Goal: Task Accomplishment & Management: Manage account settings

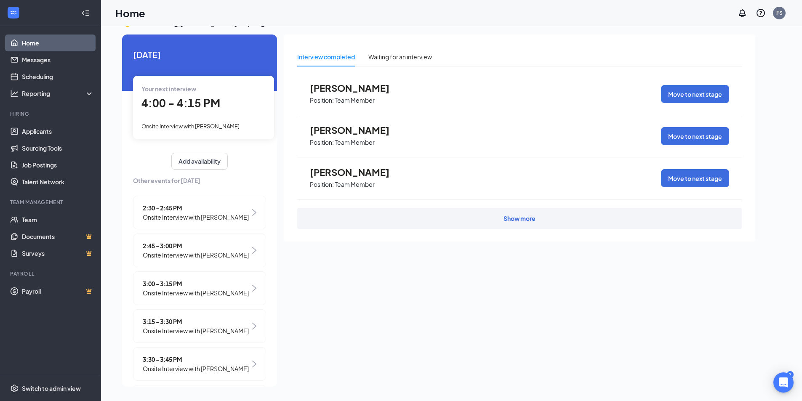
click at [212, 124] on span "Onsite Interview with [PERSON_NAME]" at bounding box center [190, 126] width 98 height 7
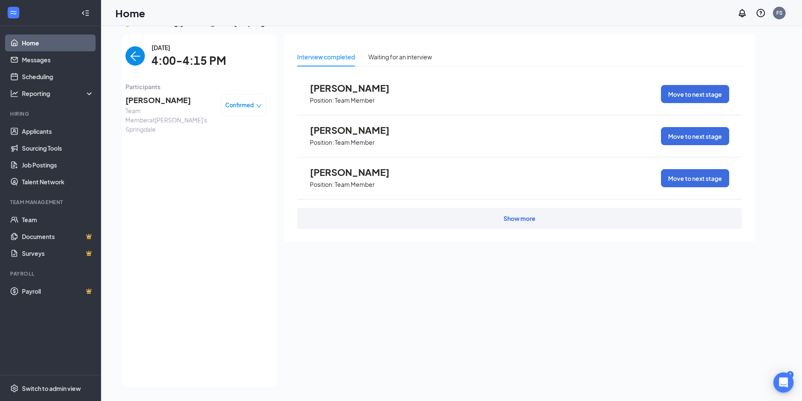
click at [155, 101] on span "[PERSON_NAME]" at bounding box center [169, 100] width 88 height 12
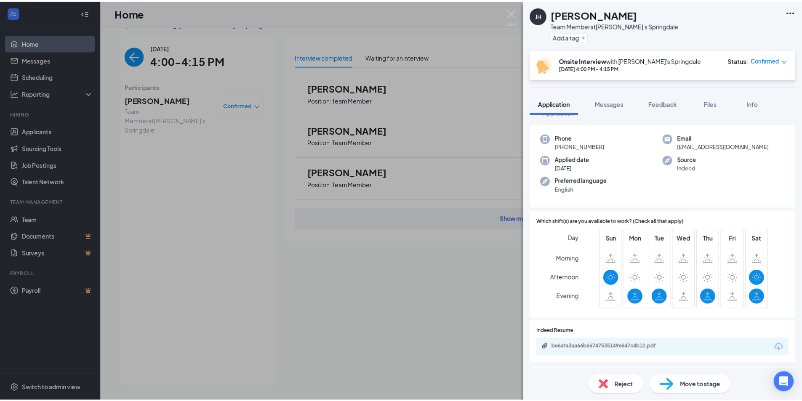
scroll to position [42, 0]
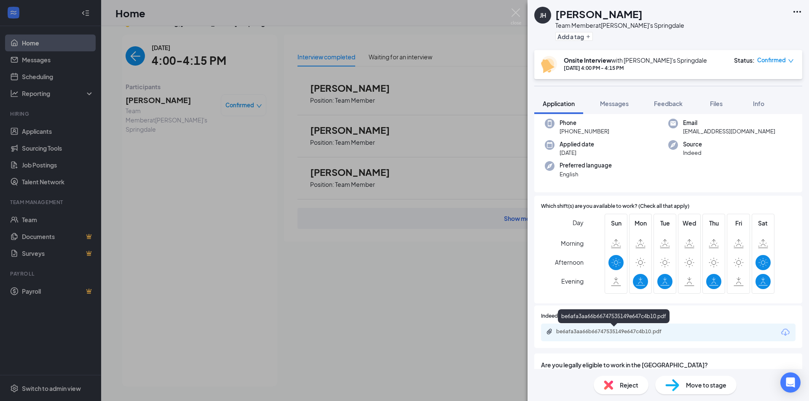
click at [655, 332] on div "be6afa3aa66b66747535149e647c4b10.pdf" at bounding box center [615, 331] width 118 height 7
drag, startPoint x: 168, startPoint y: 46, endPoint x: 138, endPoint y: 48, distance: 30.4
click at [167, 46] on div "[PERSON_NAME] [PERSON_NAME] Team Member at [PERSON_NAME]'s Springdale Add a tag…" at bounding box center [404, 200] width 809 height 401
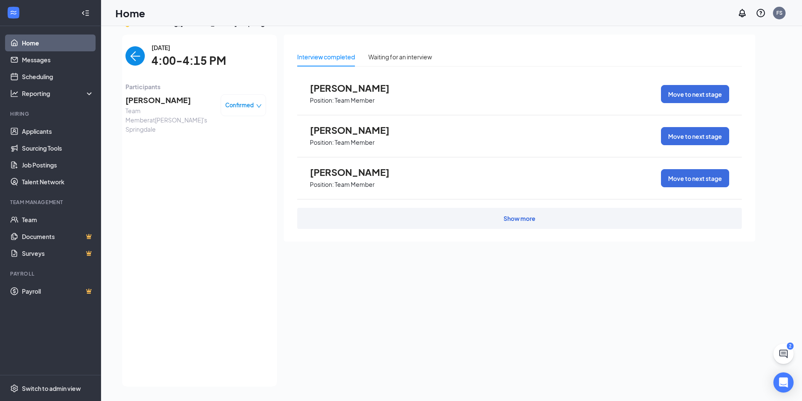
click at [133, 53] on img "back-button" at bounding box center [134, 55] width 19 height 19
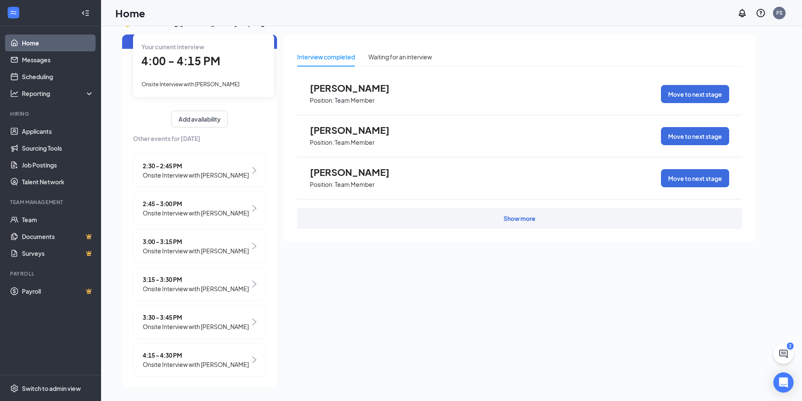
scroll to position [77, 0]
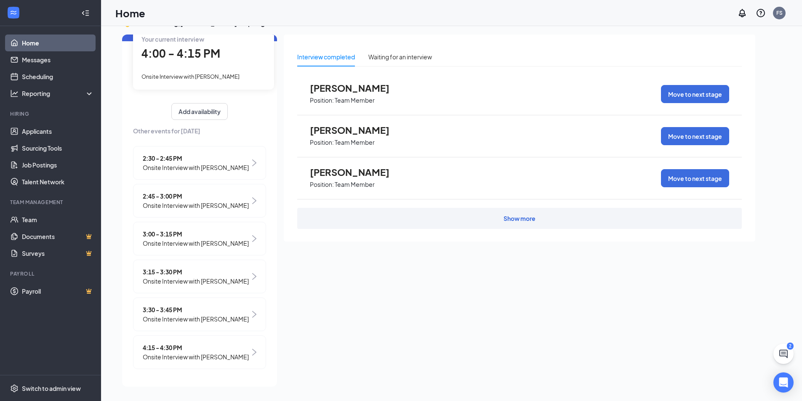
click at [219, 315] on span "Onsite Interview with [PERSON_NAME]" at bounding box center [196, 319] width 106 height 9
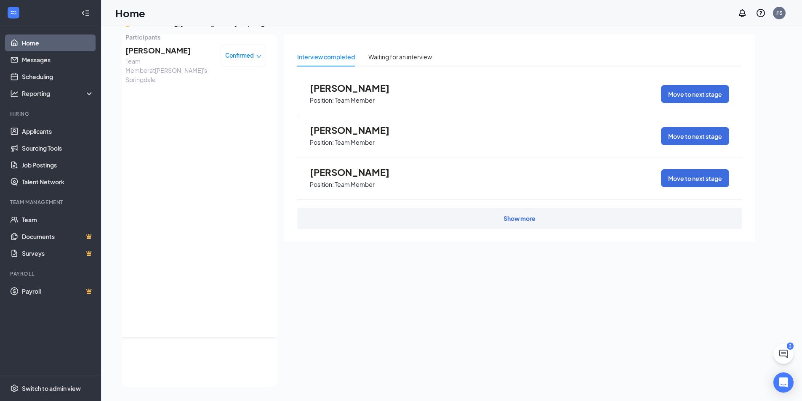
scroll to position [0, 0]
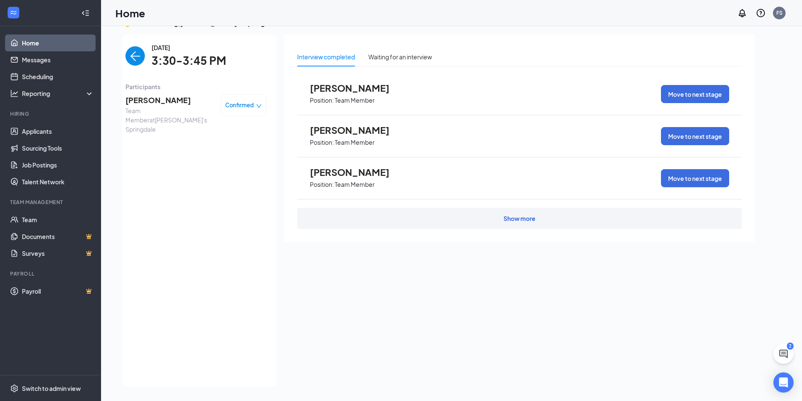
click at [128, 55] on img "back-button" at bounding box center [134, 55] width 19 height 19
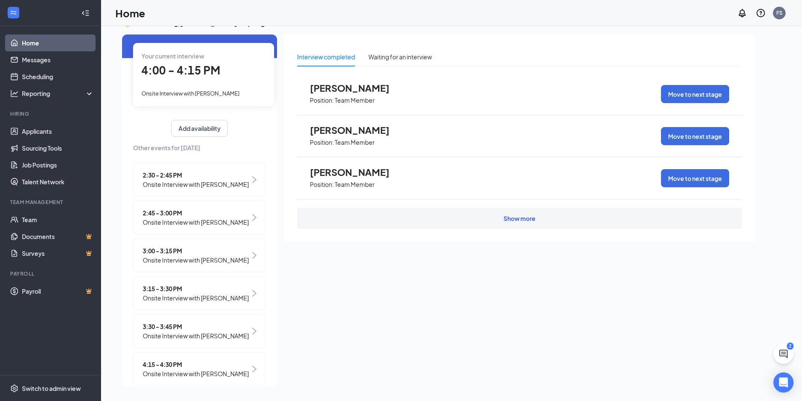
scroll to position [77, 0]
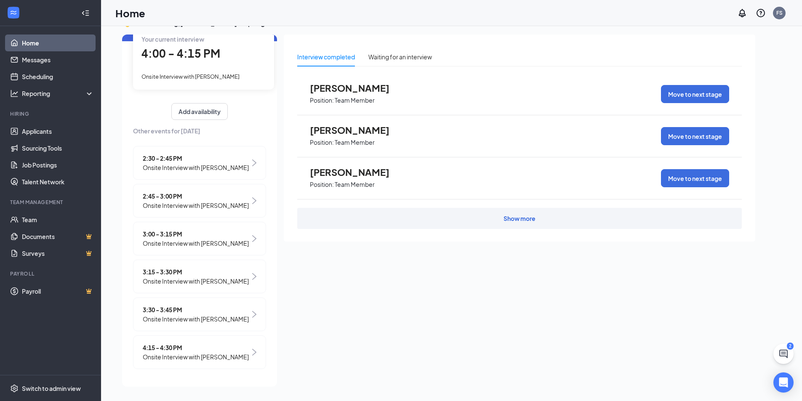
click at [220, 344] on span "4:15 - 4:30 PM" at bounding box center [196, 347] width 106 height 9
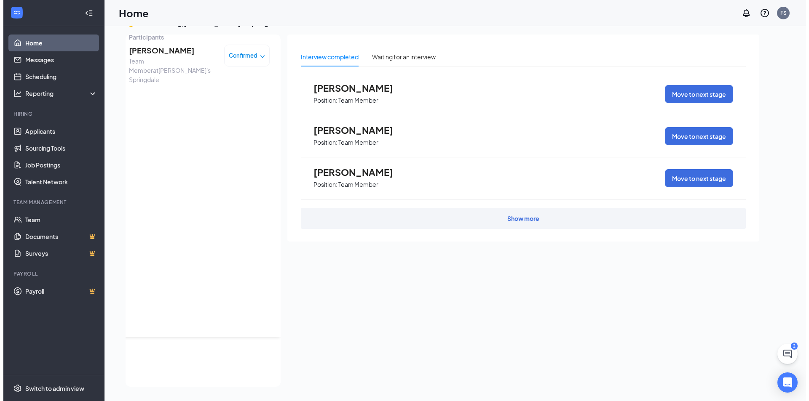
scroll to position [0, 0]
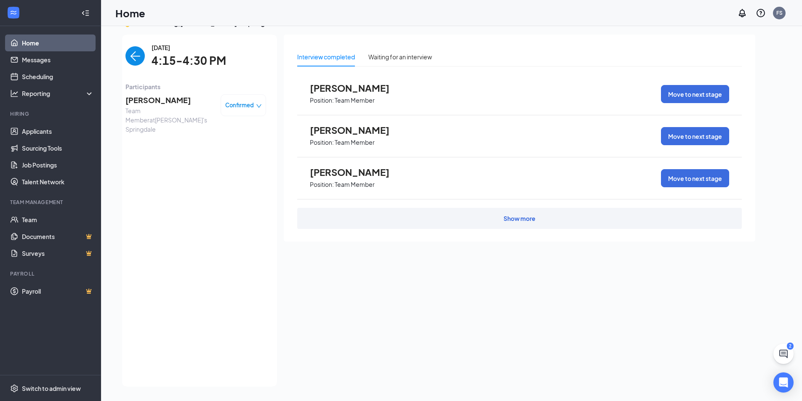
click at [175, 103] on span "[PERSON_NAME]" at bounding box center [169, 100] width 88 height 12
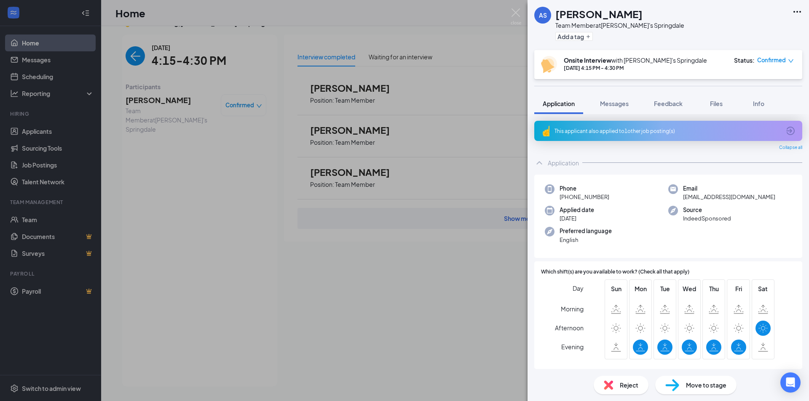
click at [768, 128] on div "This applicant also applied to 1 other job posting(s)" at bounding box center [667, 131] width 226 height 7
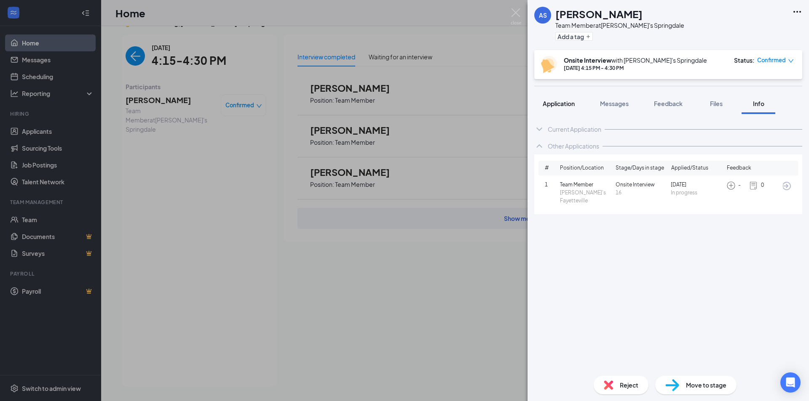
click at [545, 98] on button "Application" at bounding box center [558, 103] width 49 height 21
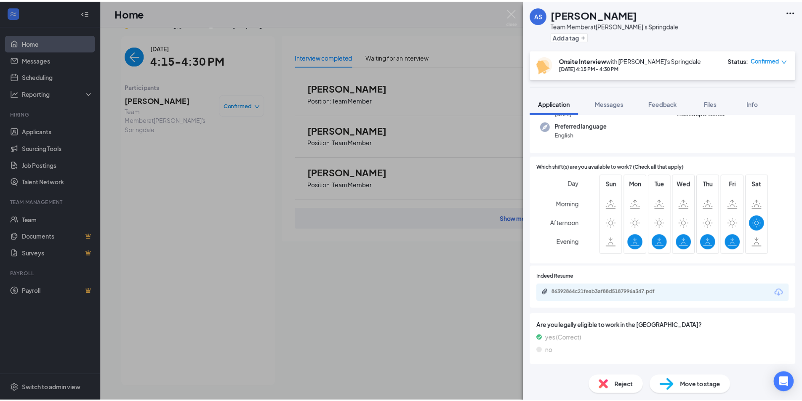
scroll to position [126, 0]
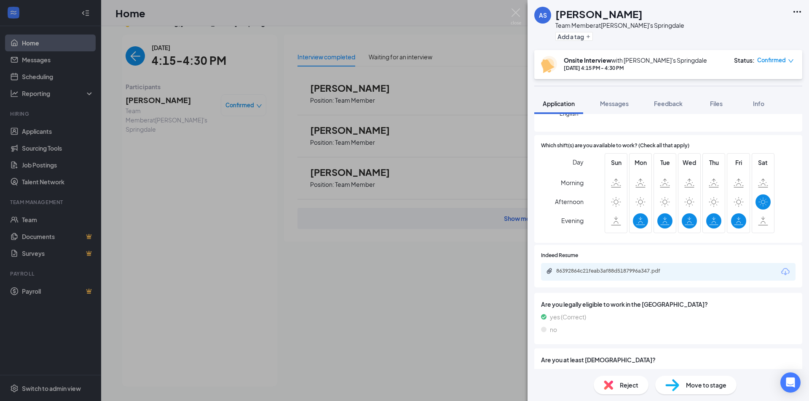
click at [699, 277] on div "86392864c21feab3af88d5187996a347.pdf" at bounding box center [668, 272] width 254 height 18
click at [642, 267] on div "86392864c21feab3af88d5187996a347.pdf" at bounding box center [668, 272] width 254 height 18
click at [677, 267] on div "86392864c21feab3af88d5187996a347.pdf" at bounding box center [668, 272] width 254 height 18
click at [780, 271] on icon "Download" at bounding box center [785, 272] width 10 height 10
click at [142, 151] on div "AS [PERSON_NAME] Team Member at [PERSON_NAME]'s Springdale Add a tag Onsite Int…" at bounding box center [404, 200] width 809 height 401
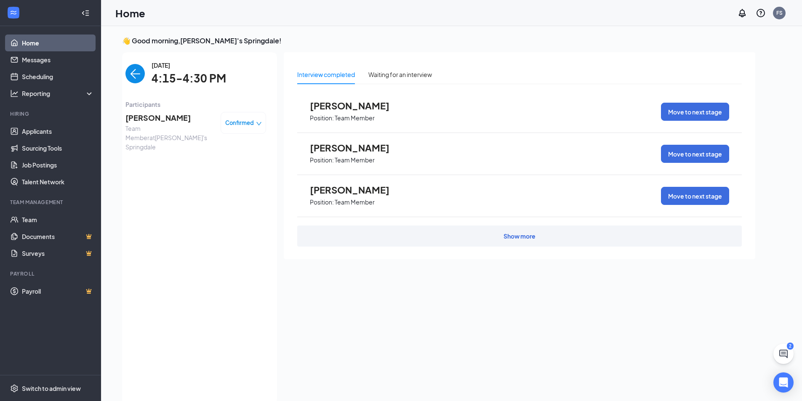
click at [147, 120] on span "[PERSON_NAME]" at bounding box center [169, 118] width 88 height 12
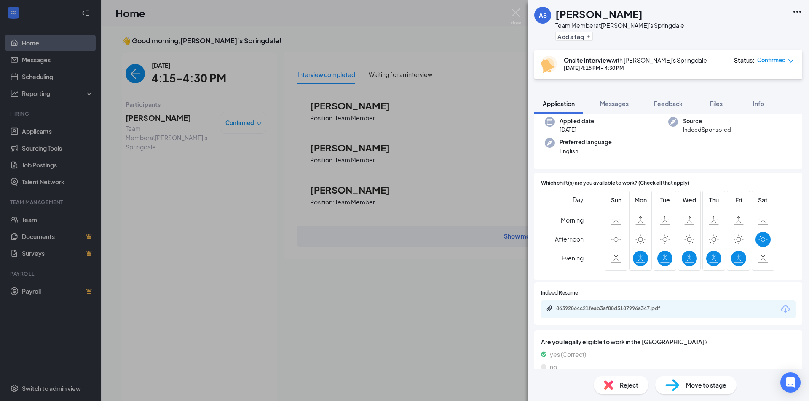
scroll to position [84, 0]
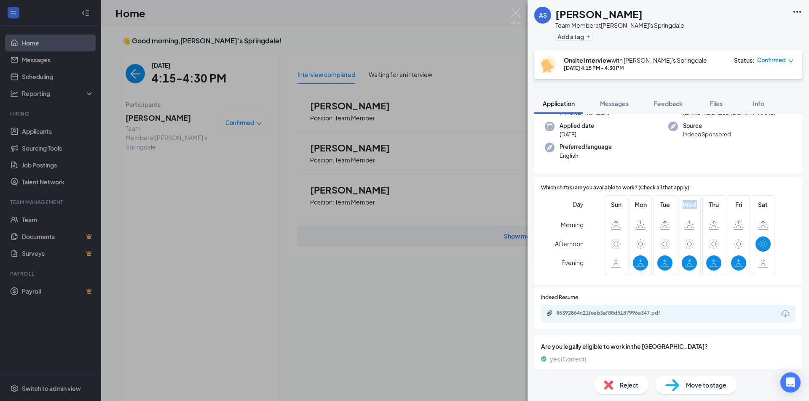
drag, startPoint x: 661, startPoint y: 259, endPoint x: 676, endPoint y: 261, distance: 15.3
click at [675, 261] on div "Sun Mon Tue Wed Thu Fri Sat" at bounding box center [689, 235] width 170 height 80
drag, startPoint x: 727, startPoint y: 260, endPoint x: 740, endPoint y: 260, distance: 13.1
click at [732, 260] on label at bounding box center [738, 263] width 15 height 15
